Goal: Find specific page/section: Find specific page/section

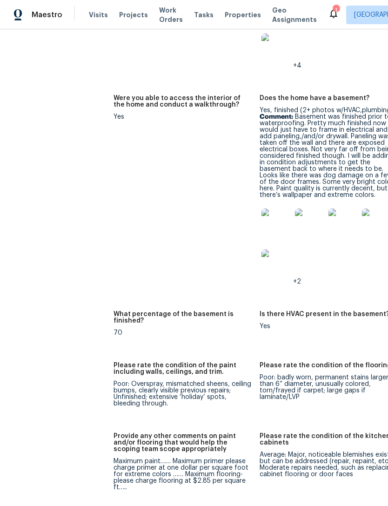
click at [283, 3] on div "Maestro Visits Projects Work Orders Tasks Properties Geo Assignments 1 Cincinna…" at bounding box center [194, 14] width 388 height 29
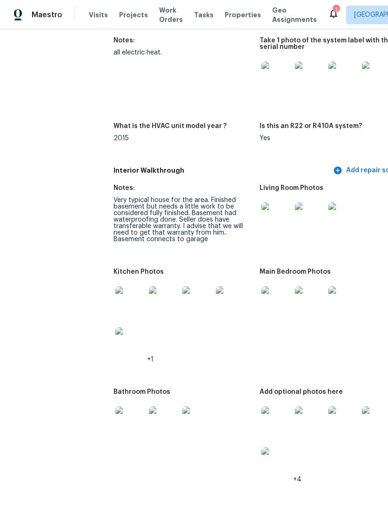
scroll to position [1027, 0]
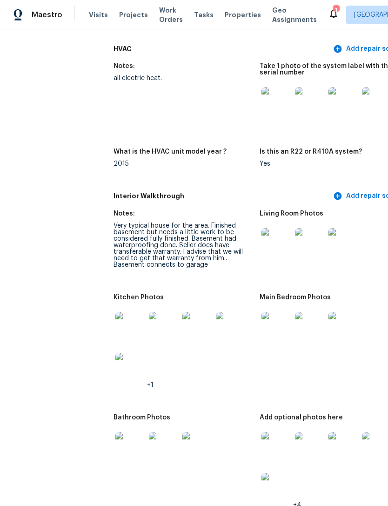
click at [133, 16] on span "Projects" at bounding box center [133, 14] width 29 height 9
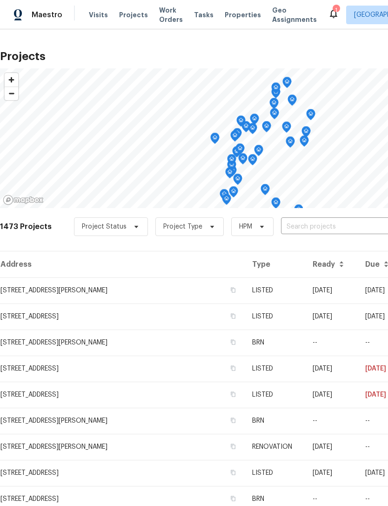
click at [233, 18] on span "Properties" at bounding box center [243, 14] width 36 height 9
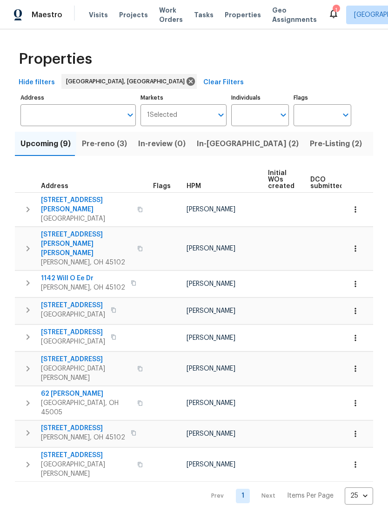
click at [109, 146] on span "Pre-reno (3)" at bounding box center [104, 143] width 45 height 13
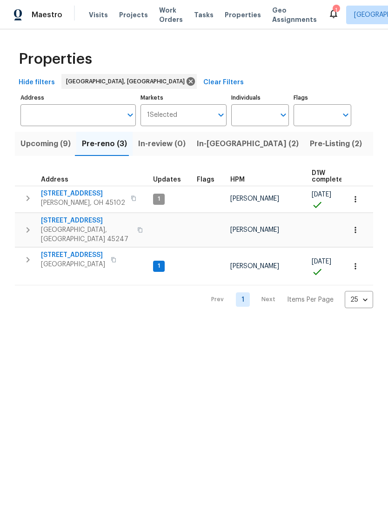
click at [86, 223] on span "5410 Desertgold Dr" at bounding box center [86, 220] width 91 height 9
click at [30, 226] on icon "button" at bounding box center [27, 229] width 11 height 11
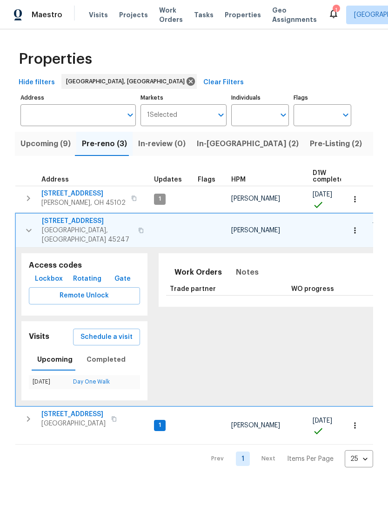
click at [46, 273] on span "Lockbox" at bounding box center [49, 279] width 28 height 12
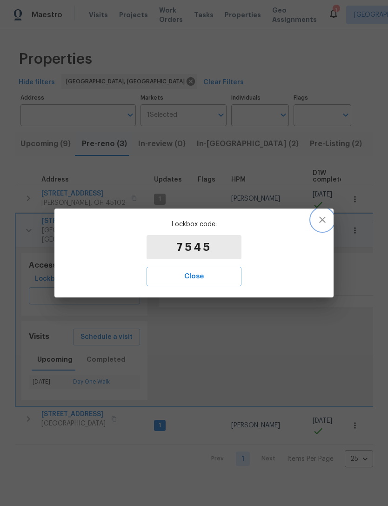
click at [319, 227] on button "button" at bounding box center [322, 219] width 22 height 22
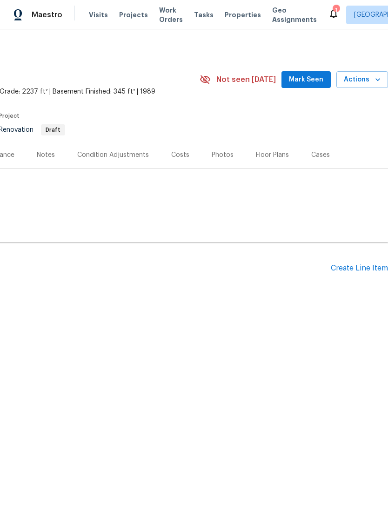
scroll to position [0, 138]
click at [266, 152] on div "Floor Plans" at bounding box center [272, 154] width 33 height 9
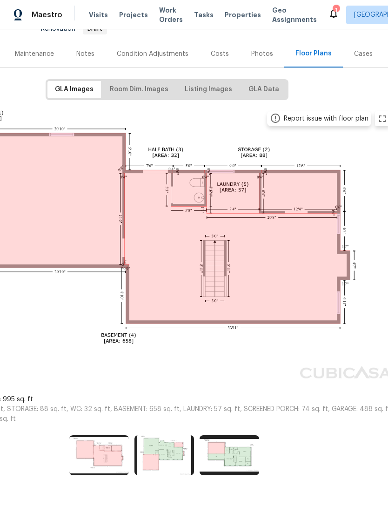
scroll to position [100, 97]
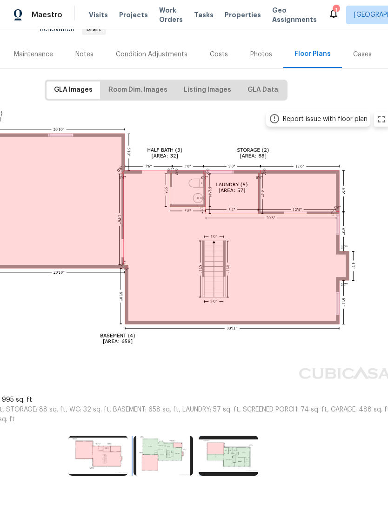
click at [166, 453] on img at bounding box center [164, 455] width 60 height 40
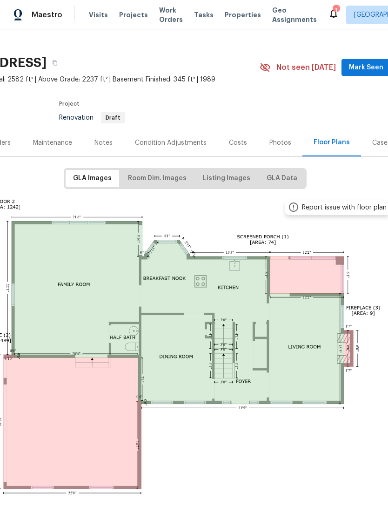
scroll to position [12, 78]
click at [166, 172] on button "Room Dim. Images" at bounding box center [156, 178] width 73 height 17
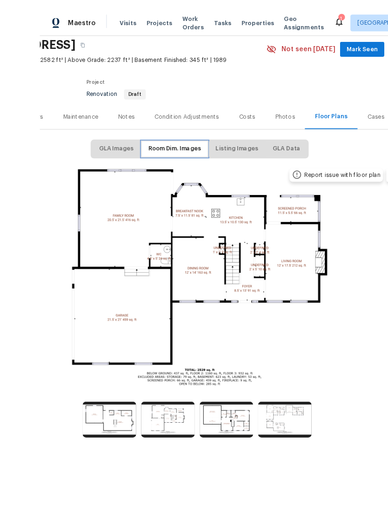
scroll to position [29, 0]
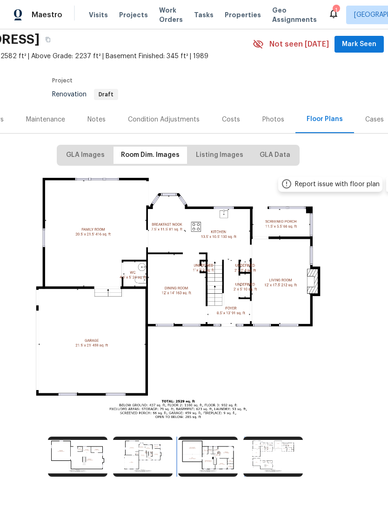
click at [208, 436] on img at bounding box center [208, 456] width 60 height 40
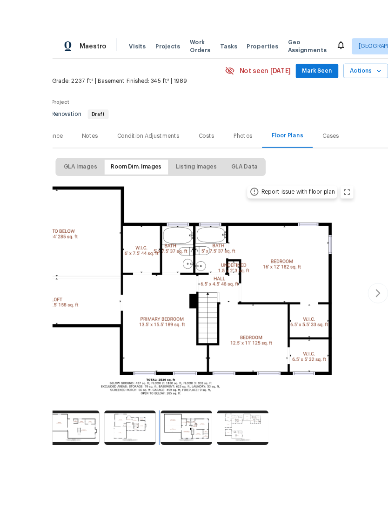
scroll to position [30, 0]
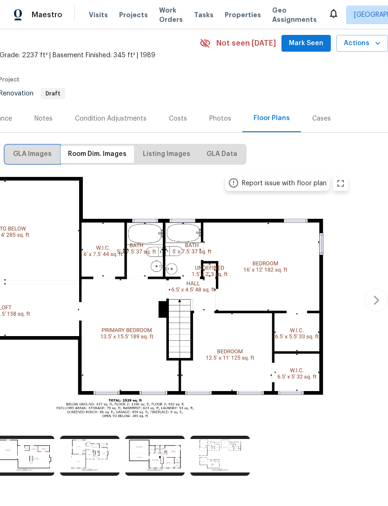
click at [44, 148] on span "GLA Images" at bounding box center [32, 154] width 39 height 12
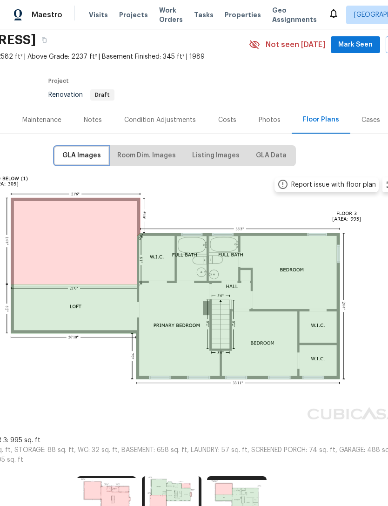
scroll to position [37, 84]
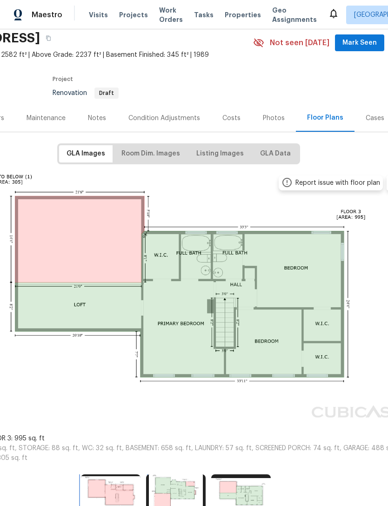
click at [118, 488] on img at bounding box center [111, 494] width 60 height 40
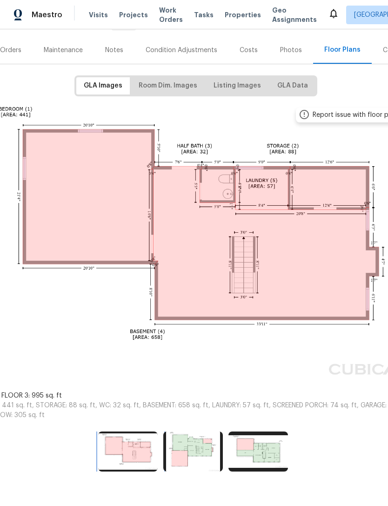
scroll to position [100, 67]
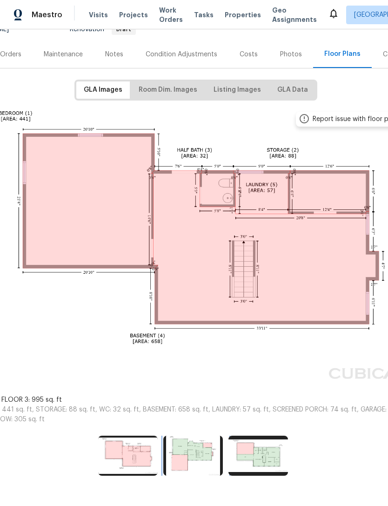
click at [192, 440] on img at bounding box center [193, 455] width 60 height 40
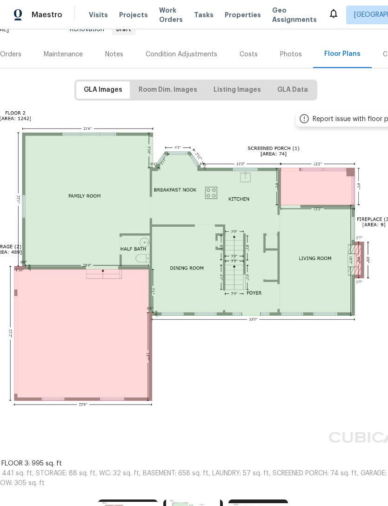
click at [192, 439] on img at bounding box center [195, 276] width 457 height 340
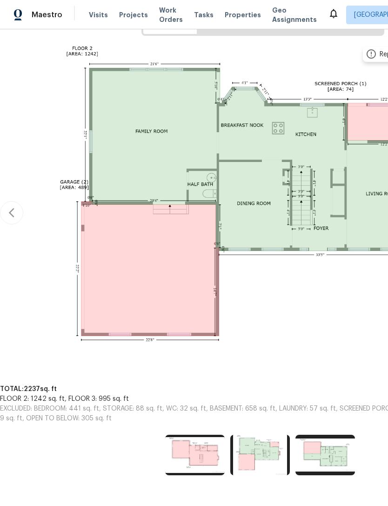
scroll to position [165, 0]
click at [327, 443] on img at bounding box center [325, 455] width 60 height 40
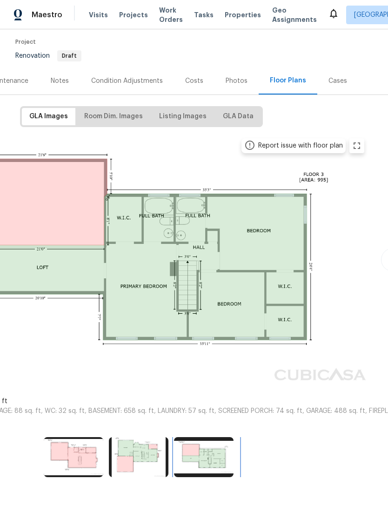
scroll to position [73, 121]
click at [89, 446] on img at bounding box center [74, 457] width 60 height 40
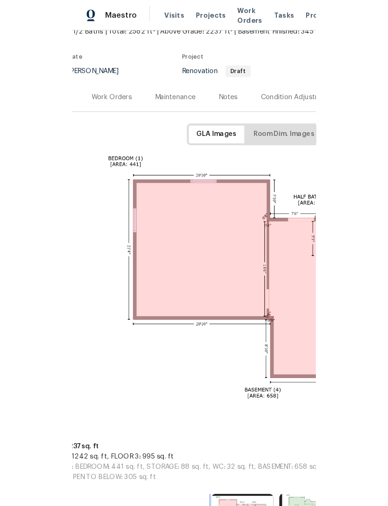
scroll to position [7, 0]
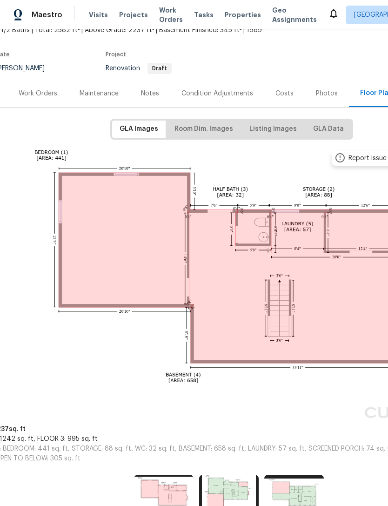
click at [128, 11] on span "Projects" at bounding box center [133, 14] width 29 height 9
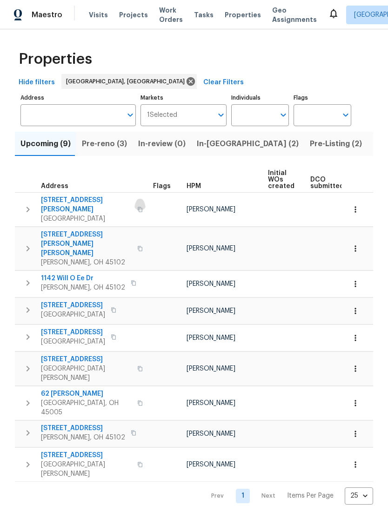
click at [134, 205] on button "button" at bounding box center [139, 209] width 11 height 22
